Goal: Task Accomplishment & Management: Use online tool/utility

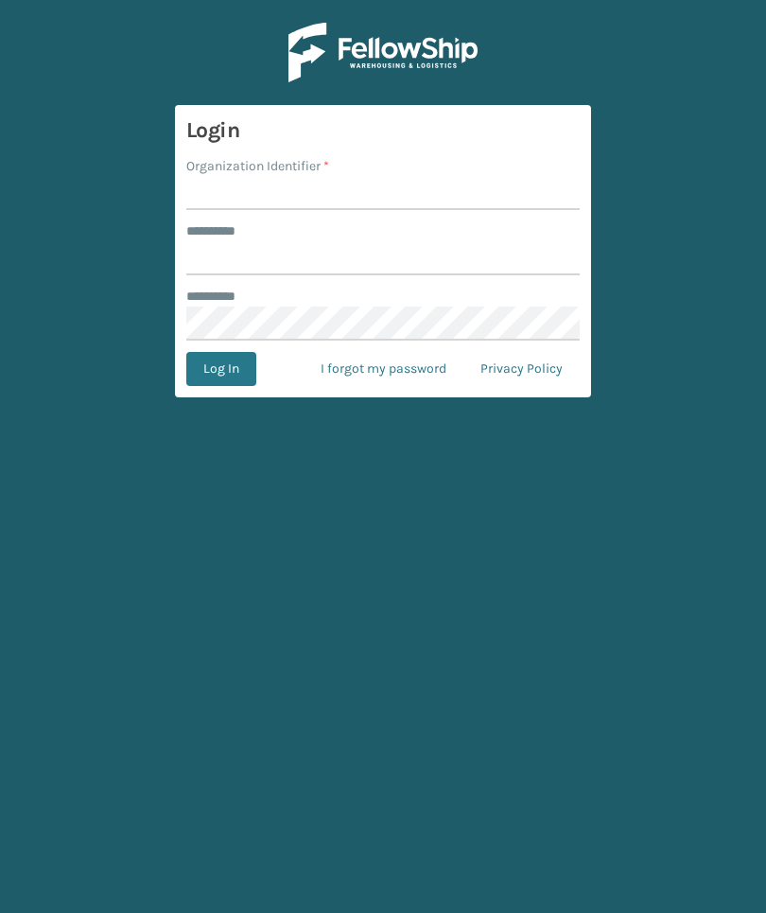
click at [524, 195] on input "Organization Identifier *" at bounding box center [383, 193] width 394 height 34
type input "[PERSON_NAME]"
click at [510, 256] on input "******** *" at bounding box center [383, 258] width 394 height 34
type input "******"
click at [220, 369] on button "Log In" at bounding box center [221, 369] width 70 height 34
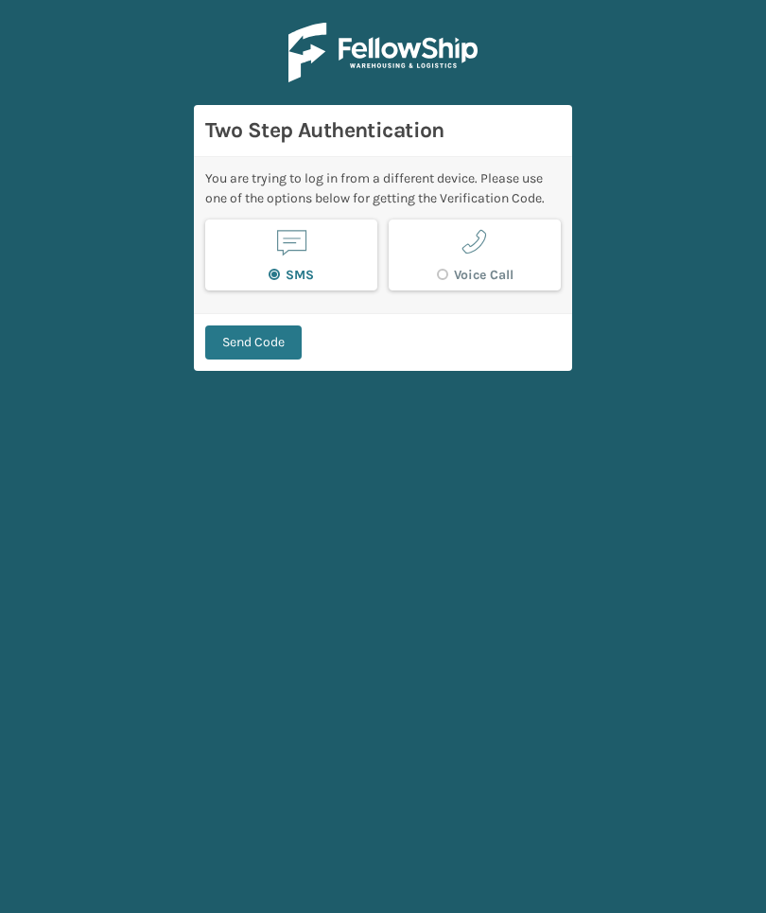
click at [280, 346] on button "Send Code" at bounding box center [253, 342] width 97 height 34
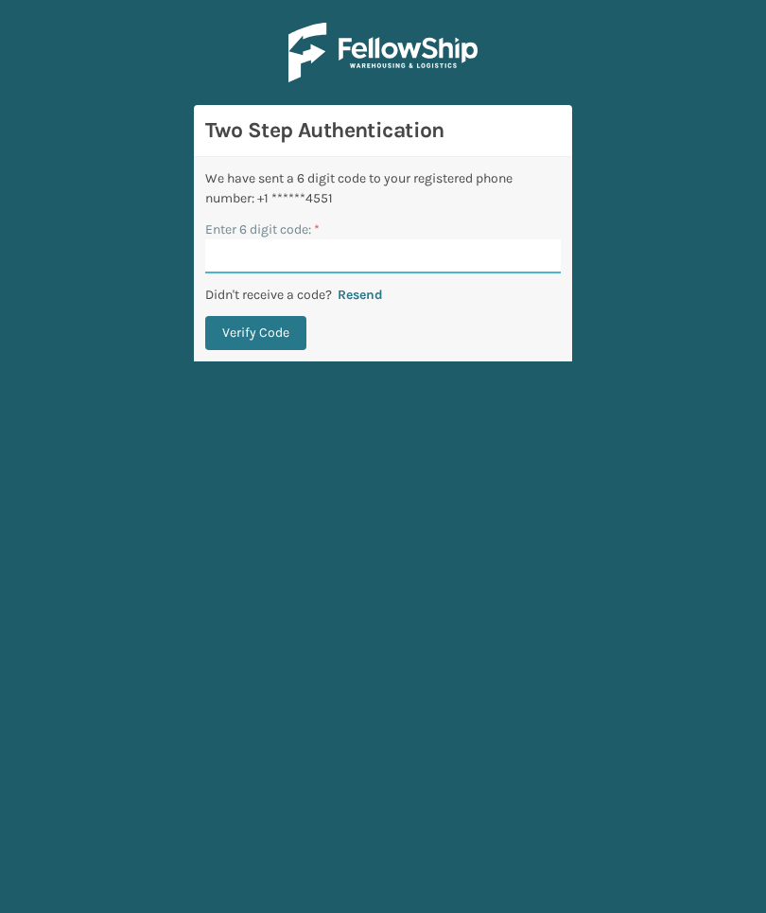
click at [487, 269] on input "Enter 6 digit code: *" at bounding box center [383, 256] width 356 height 34
type input "805881"
click at [255, 333] on button "Verify Code" at bounding box center [255, 333] width 101 height 34
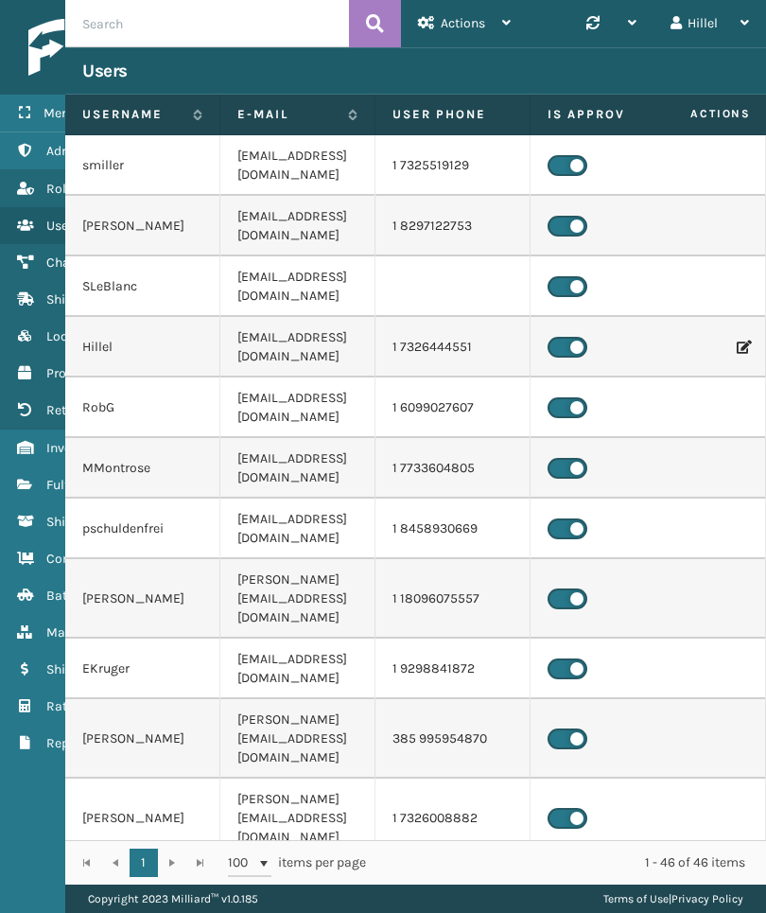
click at [26, 478] on icon at bounding box center [24, 484] width 15 height 13
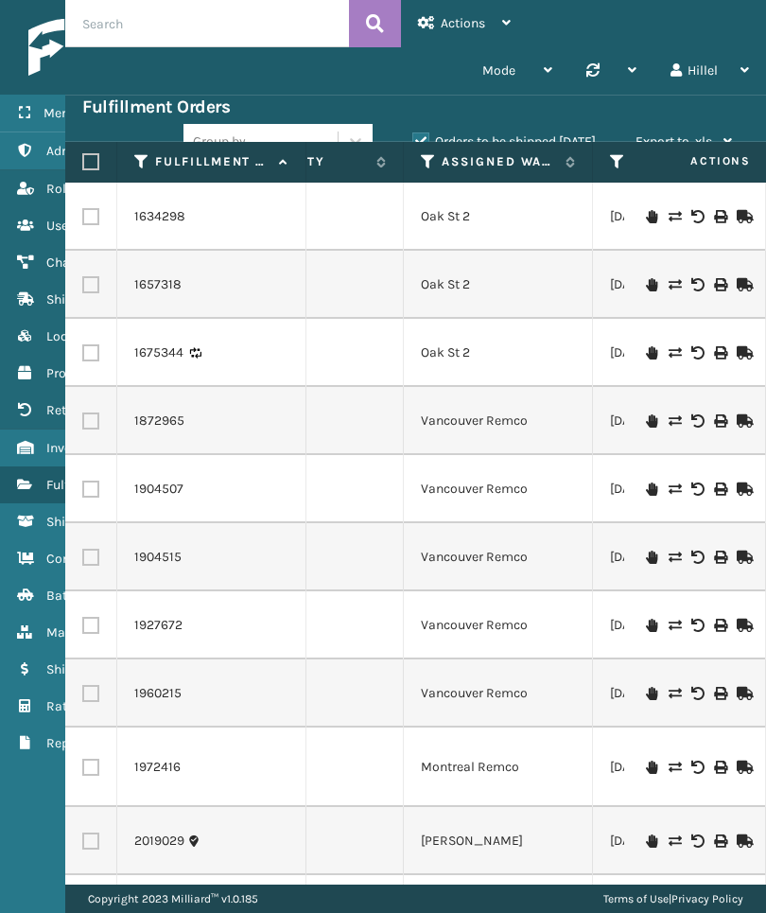
click at [423, 166] on icon at bounding box center [428, 161] width 15 height 17
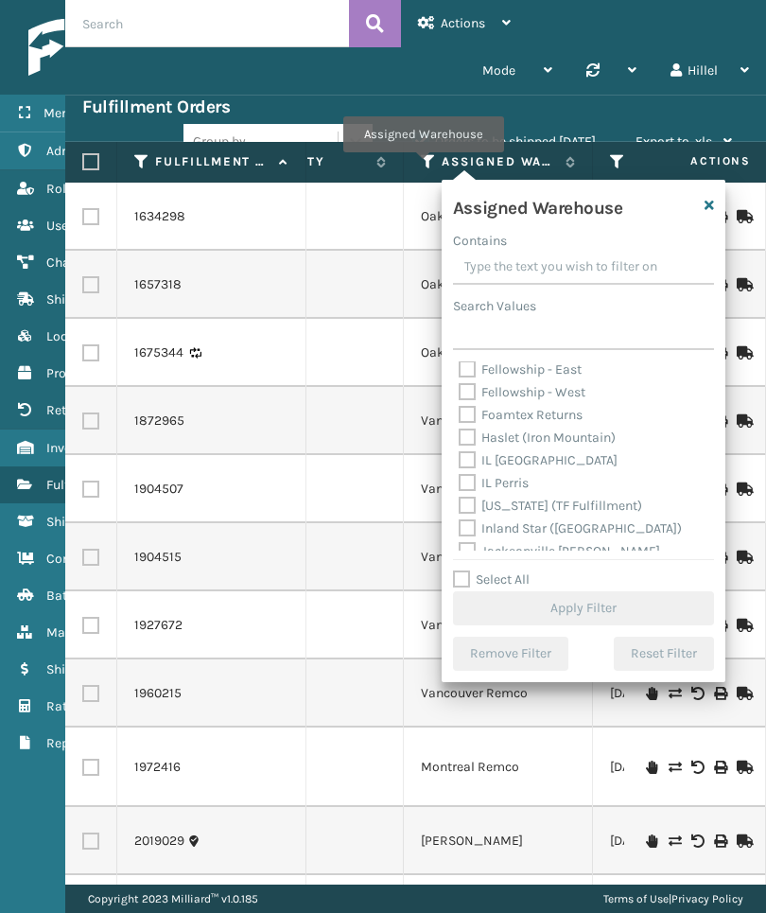
scroll to position [68, 0]
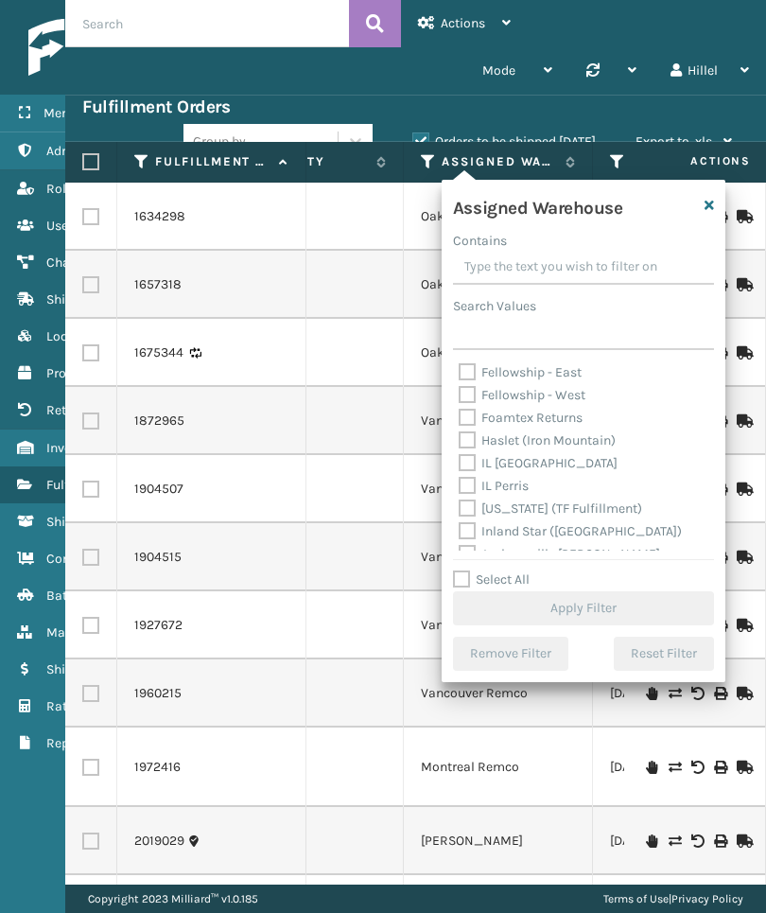
click at [596, 444] on label "Haslet (Iron Mountain)" at bounding box center [537, 440] width 157 height 16
click at [460, 442] on input "Haslet (Iron Mountain)" at bounding box center [459, 436] width 1 height 12
checkbox input "true"
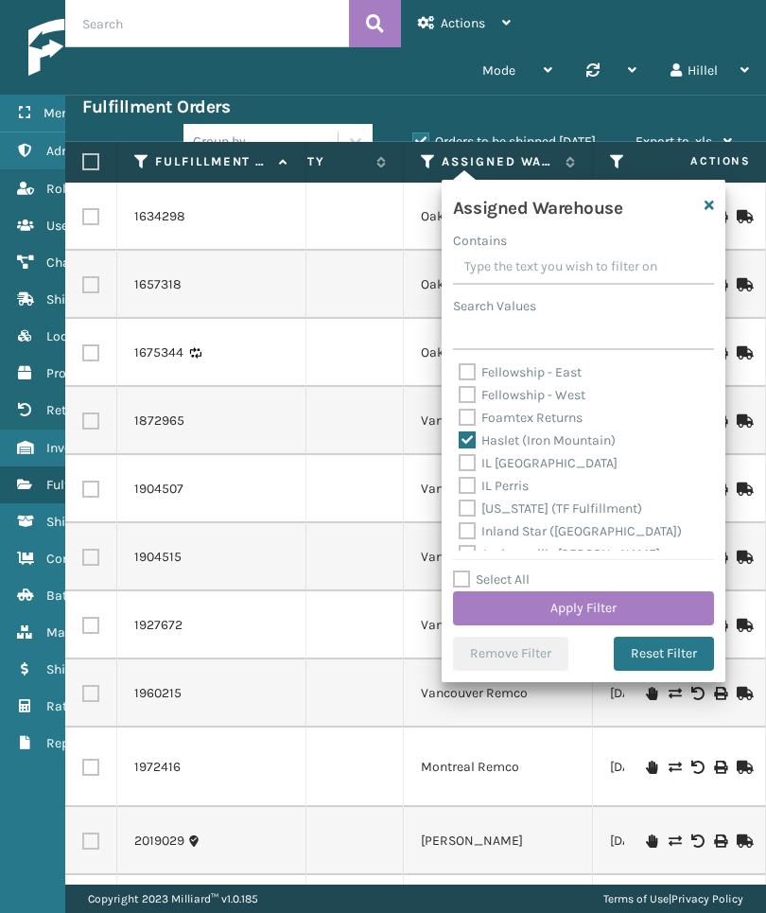
click at [651, 603] on button "Apply Filter" at bounding box center [583, 608] width 261 height 34
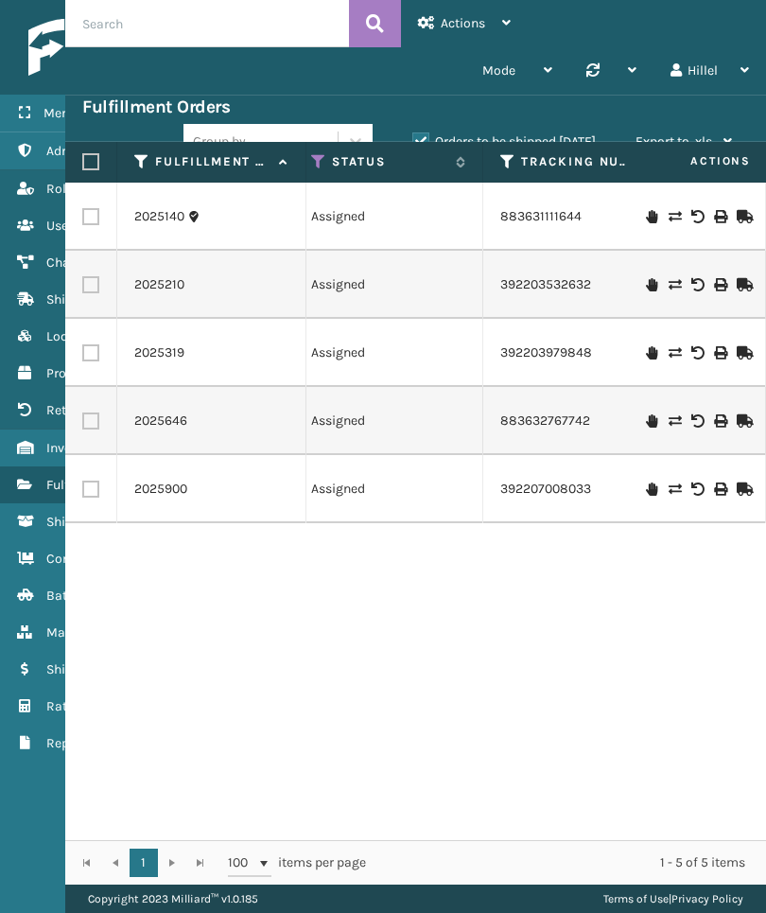
scroll to position [0, 804]
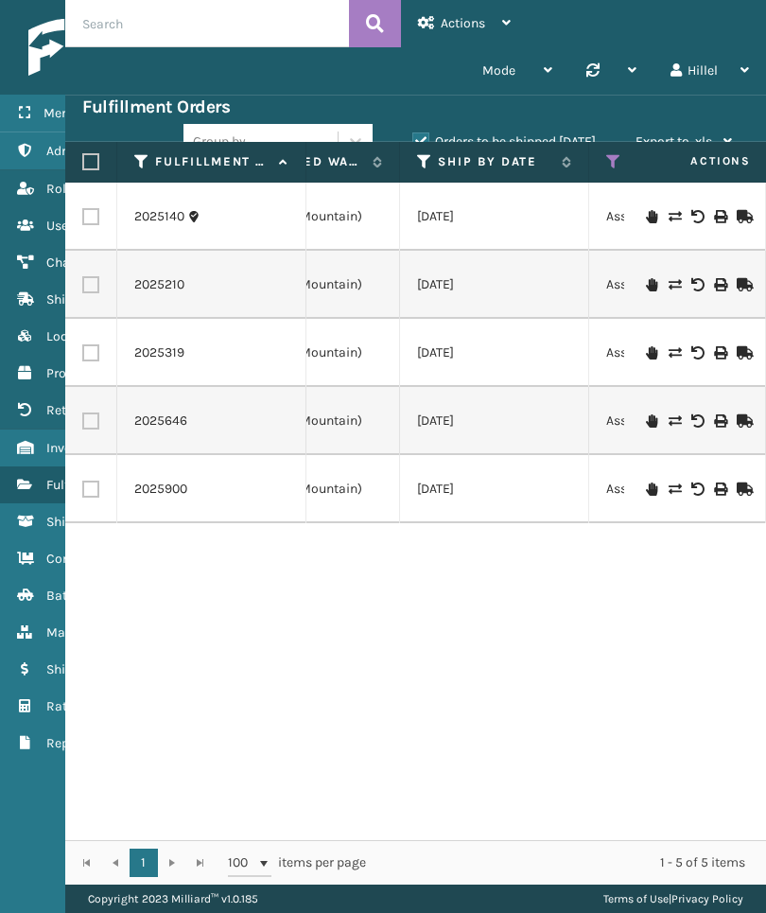
click at [419, 158] on icon at bounding box center [424, 161] width 15 height 17
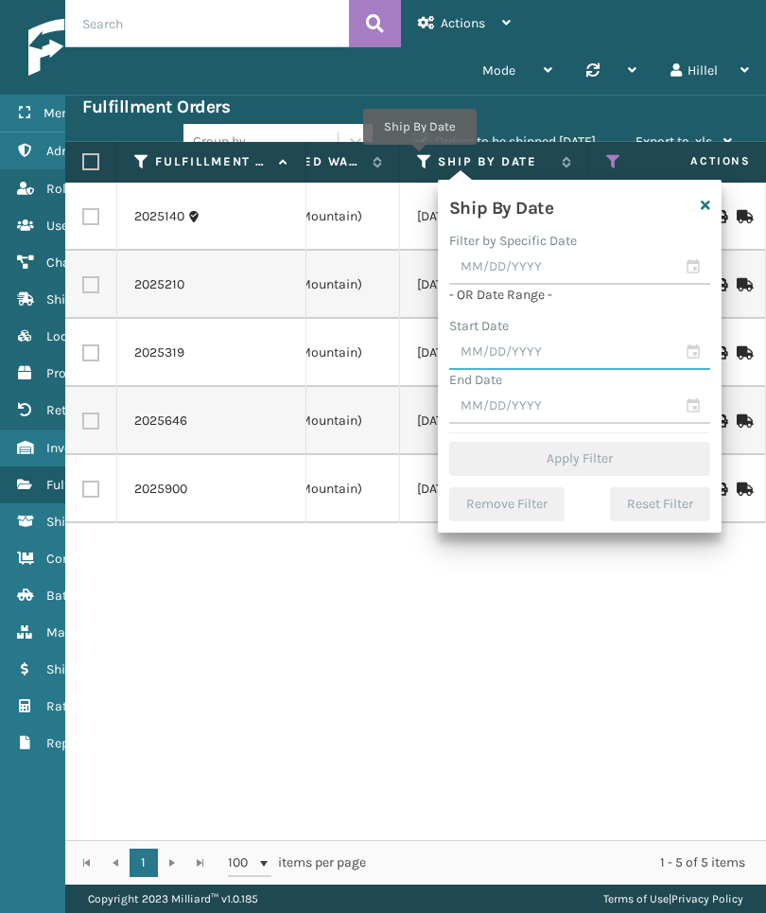
click at [585, 350] on input "text" at bounding box center [579, 353] width 261 height 34
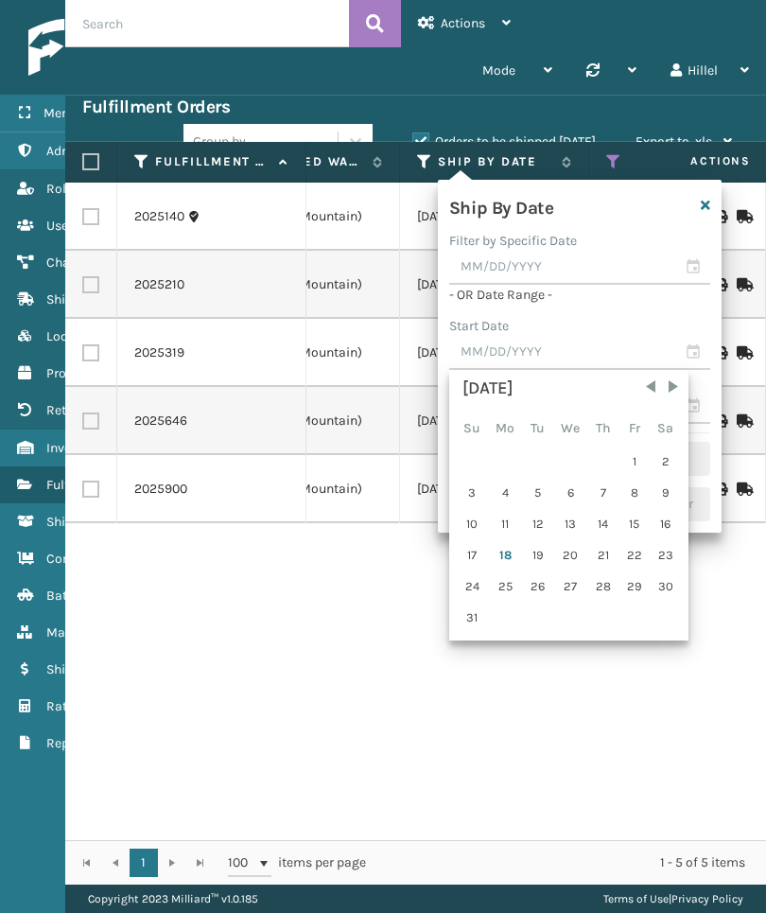
click at [632, 523] on div "15" at bounding box center [635, 524] width 28 height 28
type input "[DATE]"
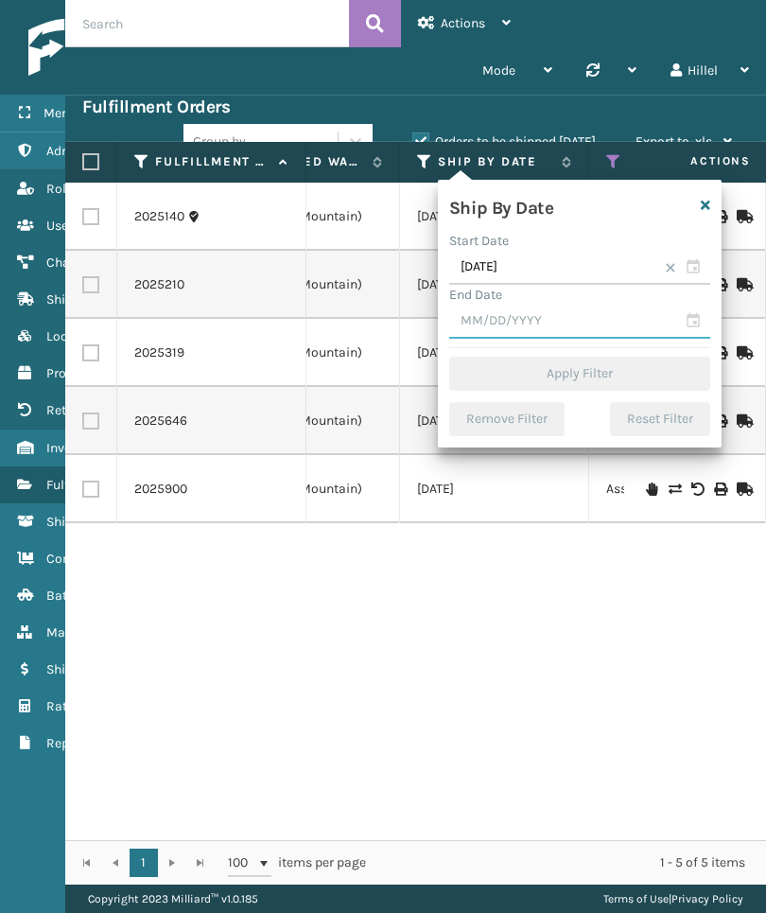
click at [609, 330] on input "text" at bounding box center [579, 322] width 261 height 34
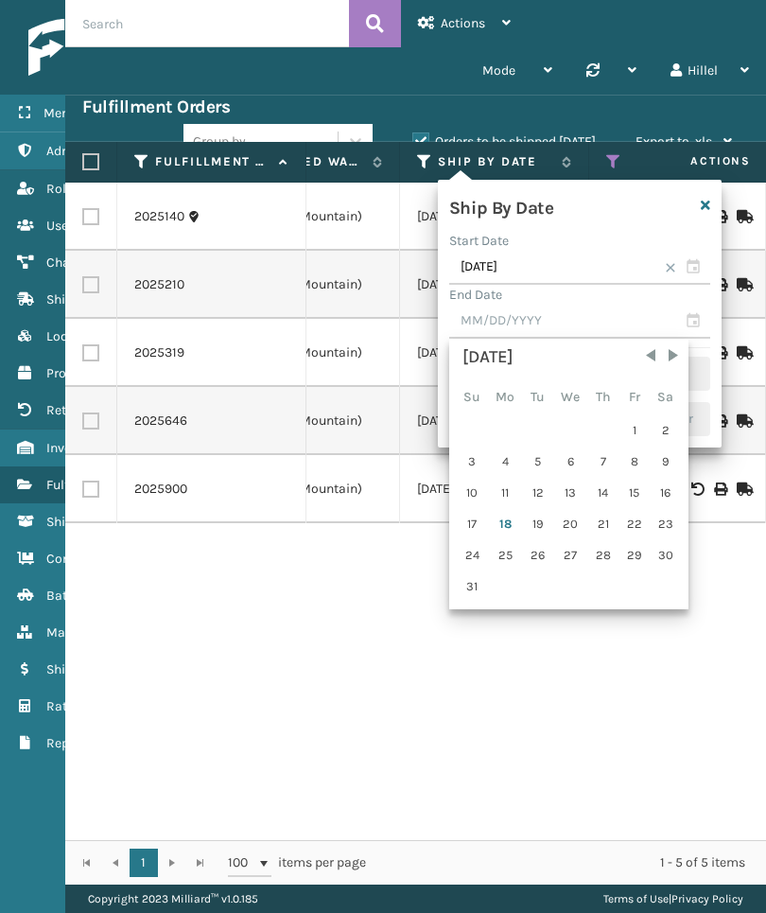
click at [477, 527] on div "17" at bounding box center [472, 524] width 29 height 28
type input "[DATE]"
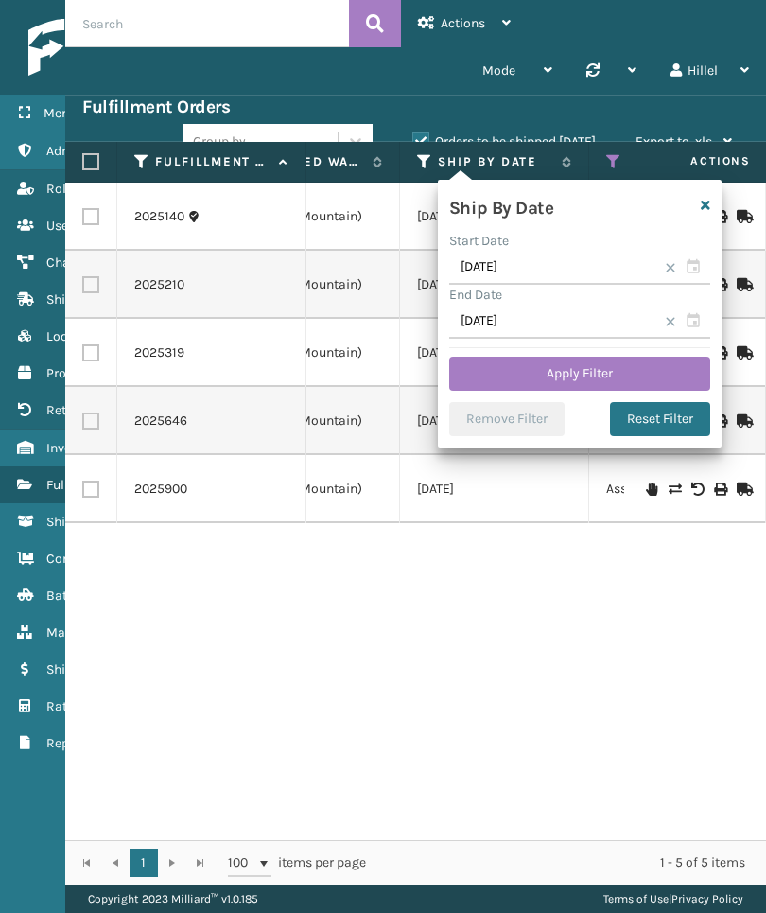
click at [587, 362] on button "Apply Filter" at bounding box center [579, 374] width 261 height 34
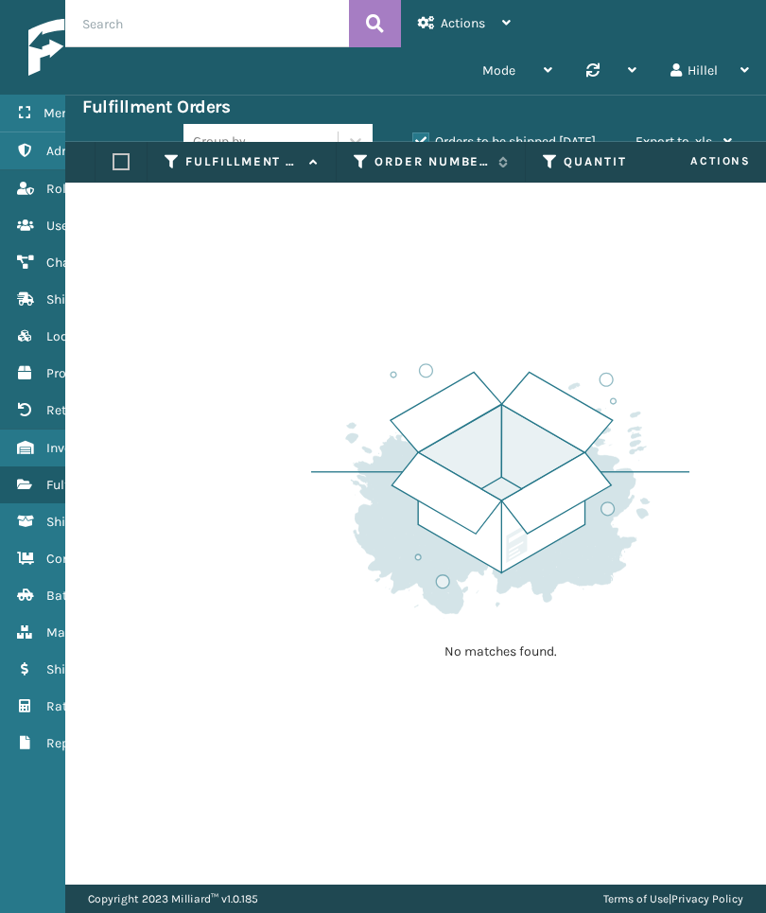
click at [573, 139] on label "Orders to be shipped [DATE]" at bounding box center [505, 141] width 184 height 16
click at [413, 139] on input "Orders to be shipped [DATE]" at bounding box center [413, 137] width 1 height 12
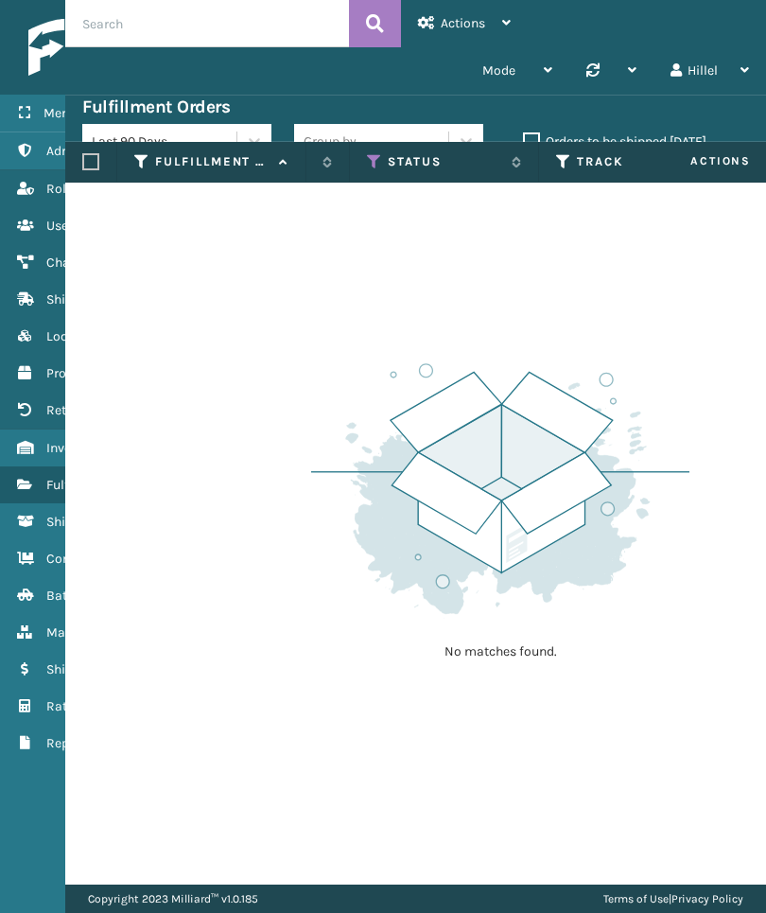
click at [370, 165] on icon at bounding box center [374, 161] width 15 height 17
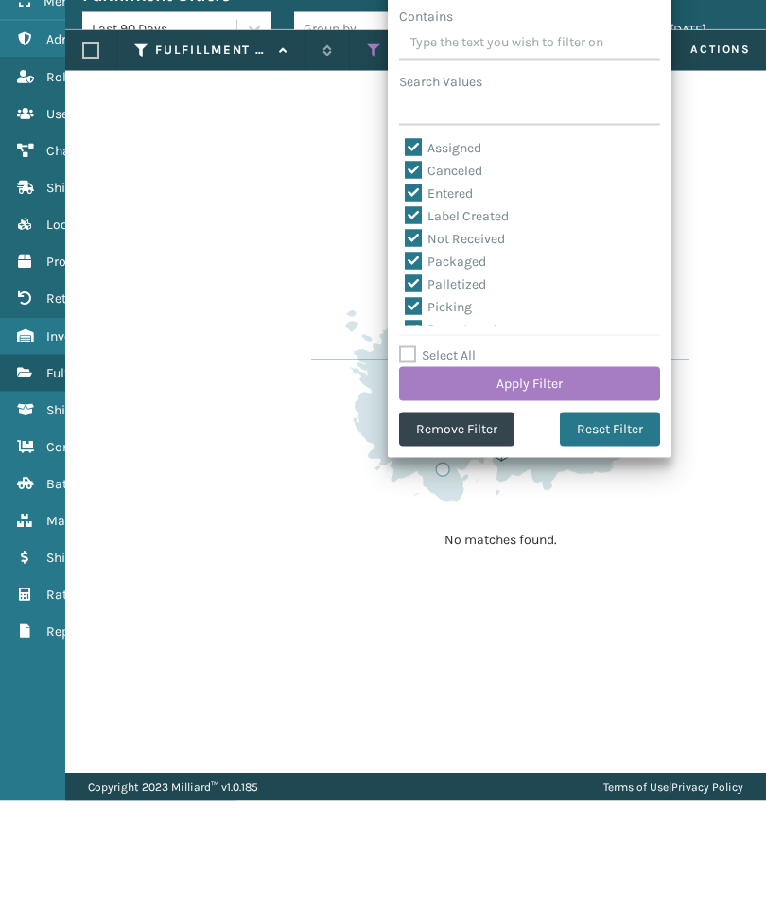
click at [474, 524] on button "Remove Filter" at bounding box center [456, 541] width 115 height 34
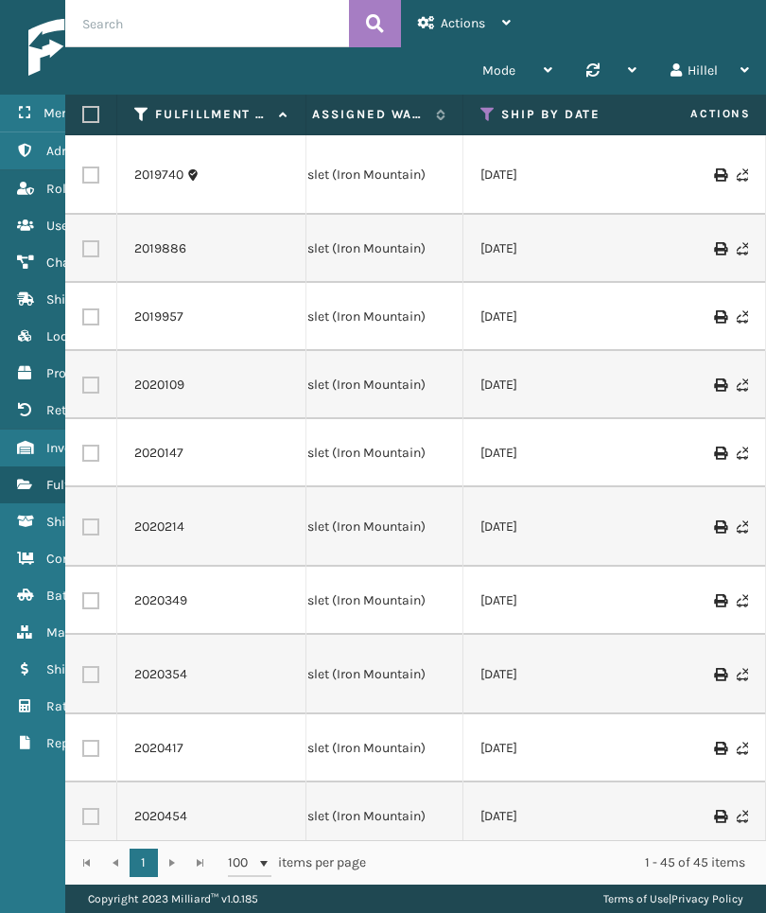
click at [483, 113] on icon at bounding box center [488, 114] width 15 height 17
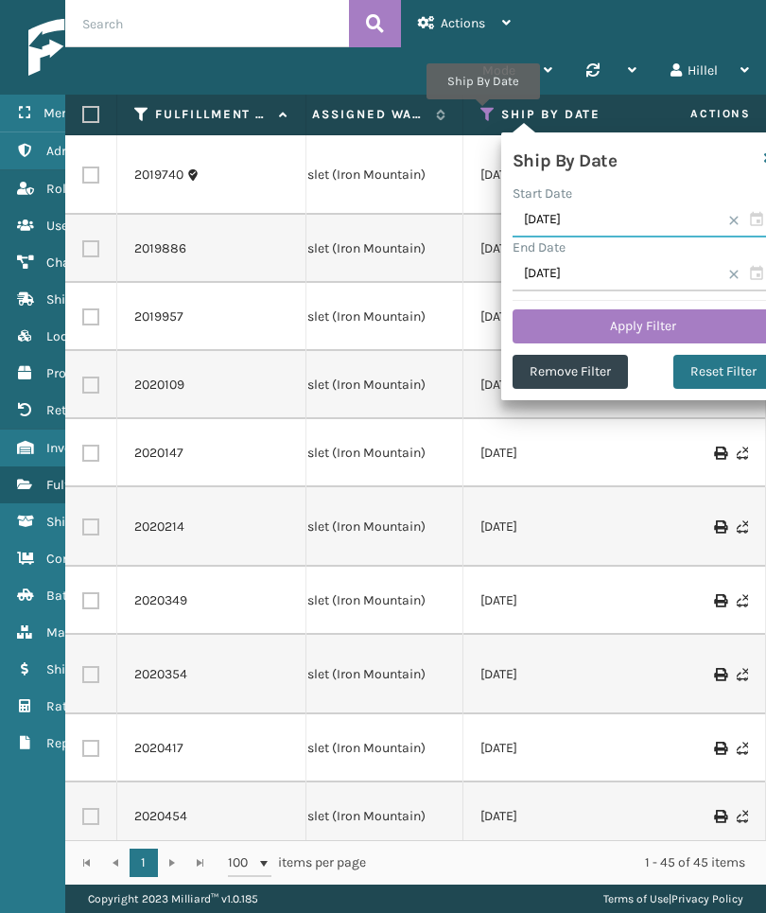
click at [633, 220] on input "[DATE]" at bounding box center [643, 220] width 261 height 34
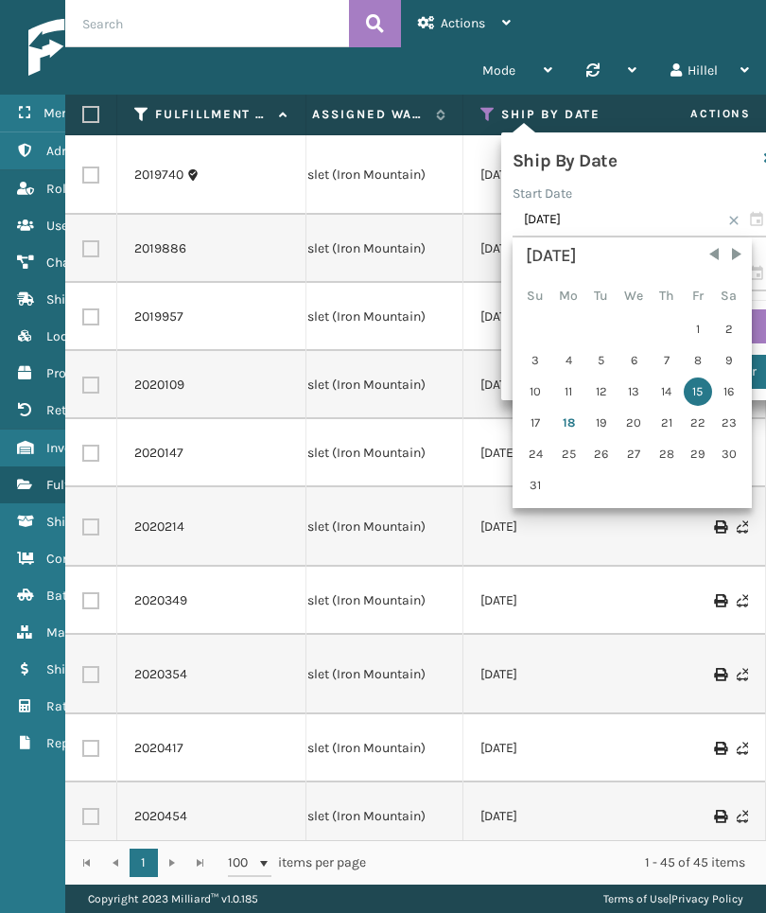
click at [542, 423] on div "17" at bounding box center [535, 423] width 29 height 28
type input "[DATE]"
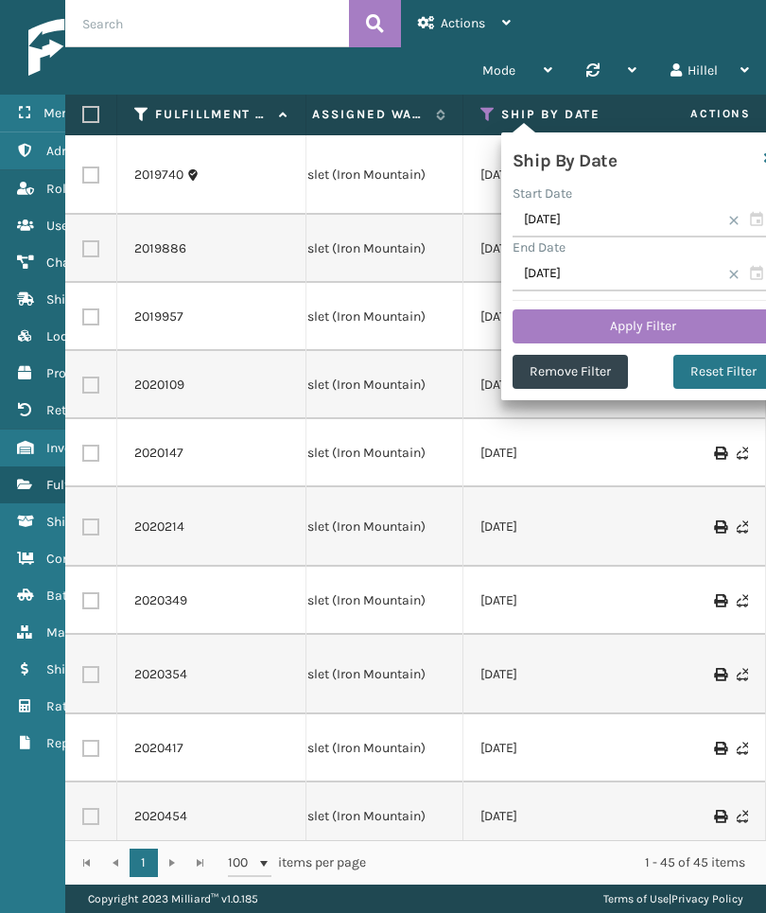
click at [689, 327] on button "Apply Filter" at bounding box center [643, 326] width 261 height 34
